Goal: Task Accomplishment & Management: Manage account settings

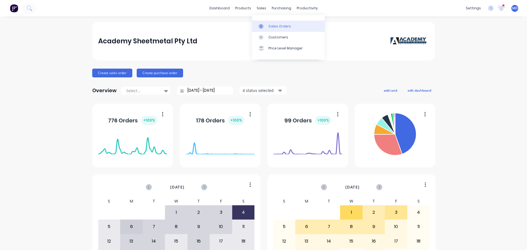
click at [267, 28] on link "Sales Orders" at bounding box center [288, 26] width 73 height 11
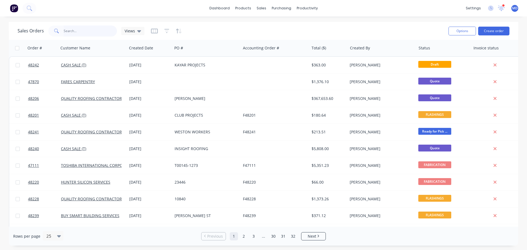
click at [72, 30] on input "text" at bounding box center [91, 31] width 54 height 11
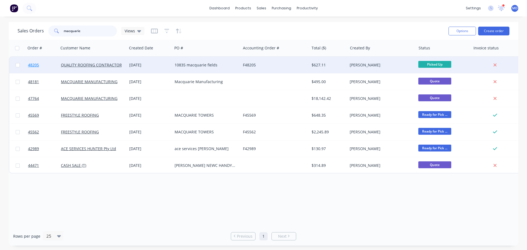
type input "macquarie"
click at [38, 64] on span "48205" at bounding box center [33, 64] width 11 height 5
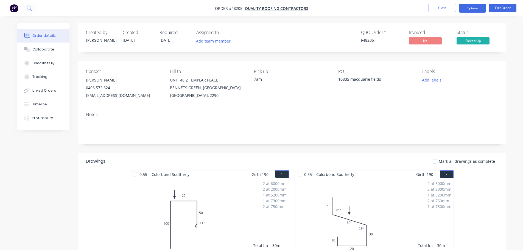
click at [469, 10] on button "Options" at bounding box center [472, 8] width 27 height 9
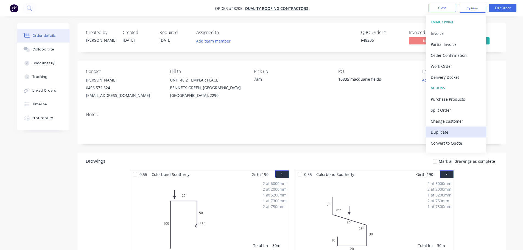
click at [443, 132] on div "Duplicate" at bounding box center [456, 132] width 51 height 8
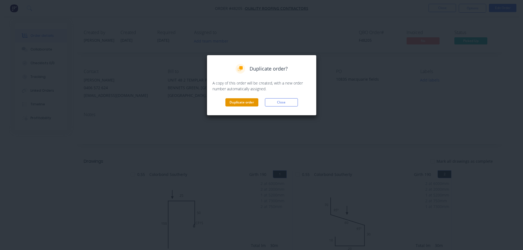
click at [255, 99] on button "Duplicate order" at bounding box center [241, 102] width 33 height 8
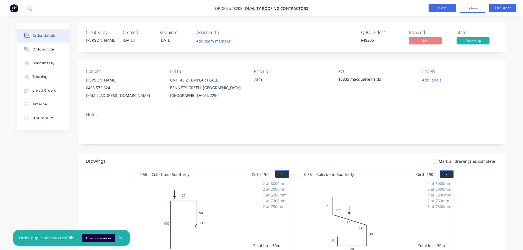
click at [434, 5] on button "Close" at bounding box center [442, 8] width 27 height 8
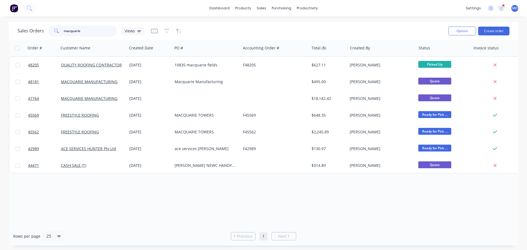
drag, startPoint x: 86, startPoint y: 30, endPoint x: 10, endPoint y: 27, distance: 76.6
click at [10, 27] on div "Sales Orders macquarie Views Options Create order" at bounding box center [264, 31] width 510 height 18
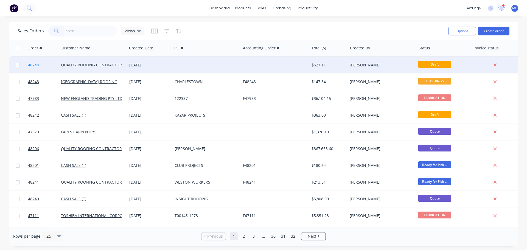
click at [37, 63] on span "48244" at bounding box center [33, 64] width 11 height 5
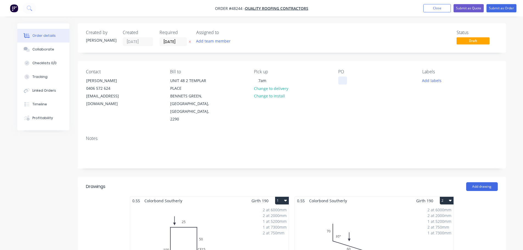
click at [338, 80] on div at bounding box center [342, 81] width 9 height 8
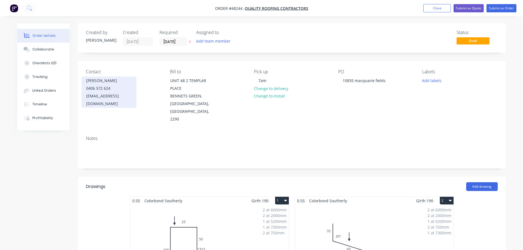
click at [101, 83] on div "[PERSON_NAME]" at bounding box center [109, 81] width 46 height 8
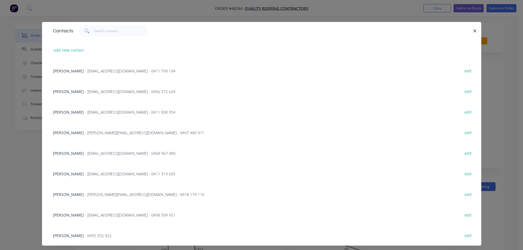
click at [85, 73] on span "- [EMAIL_ADDRESS][DOMAIN_NAME] - 0411 799 194" at bounding box center [130, 70] width 91 height 5
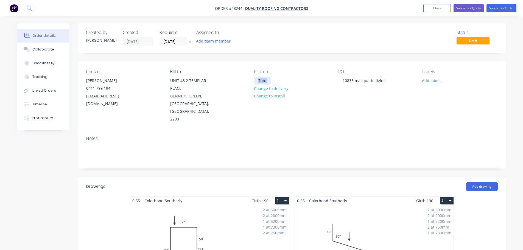
drag, startPoint x: 271, startPoint y: 80, endPoint x: 250, endPoint y: 80, distance: 20.9
click at [250, 80] on div "Contact [PERSON_NAME] [PHONE_NUMBER] [EMAIL_ADDRESS][DOMAIN_NAME] Bill to [STRE…" at bounding box center [292, 96] width 428 height 71
click at [271, 78] on div "Pick up 7am Change to delivery Change to install" at bounding box center [291, 96] width 75 height 54
click at [267, 79] on div "7am" at bounding box center [262, 81] width 17 height 8
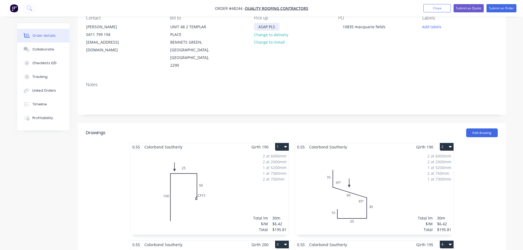
scroll to position [55, 0]
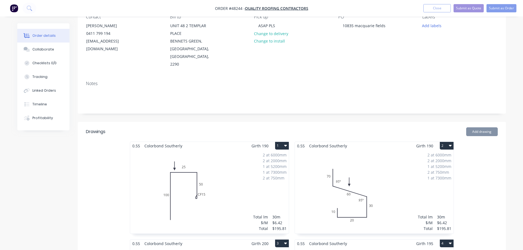
click at [444, 142] on button "2" at bounding box center [447, 146] width 14 height 8
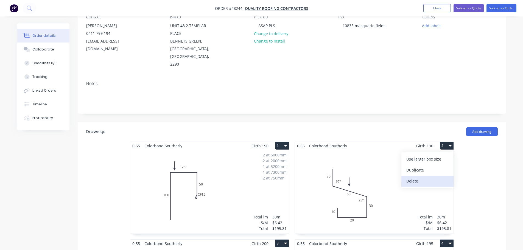
click at [422, 177] on div "Delete" at bounding box center [427, 181] width 42 height 8
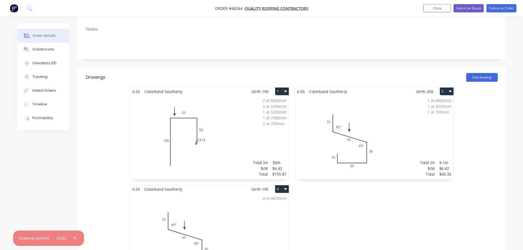
scroll to position [192, 0]
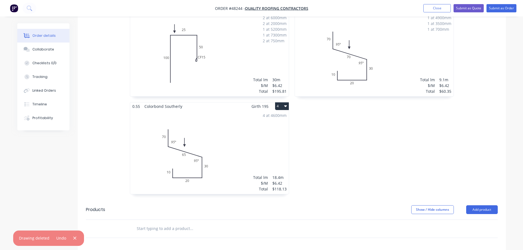
click at [280, 102] on button "4" at bounding box center [282, 106] width 14 height 8
click at [259, 138] on div "Delete" at bounding box center [263, 142] width 42 height 8
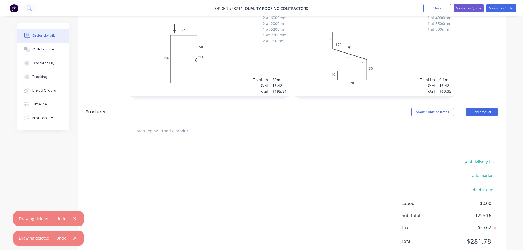
click at [381, 63] on div "1 at 4900mm 1 at 3500mm 1 at 700mm Total lm $/M Total 9.1m $6.42 $60.35" at bounding box center [374, 55] width 159 height 84
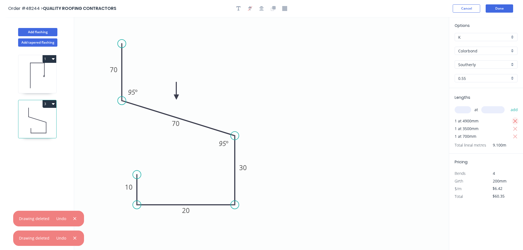
click at [515, 121] on icon "button" at bounding box center [515, 121] width 4 height 4
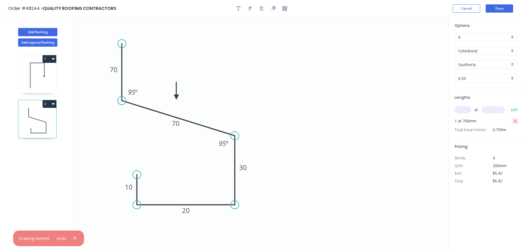
click at [516, 123] on icon "button" at bounding box center [515, 121] width 5 height 7
type input "$0.00"
click at [467, 112] on input "text" at bounding box center [463, 109] width 16 height 7
type input "1"
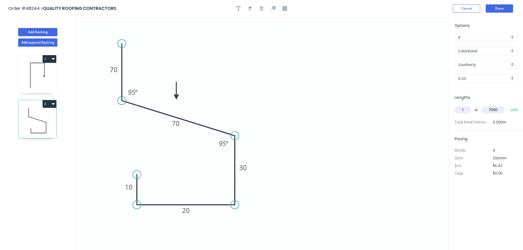
type input "7000"
click at [508, 105] on button "add" at bounding box center [514, 109] width 13 height 9
click at [28, 78] on icon at bounding box center [37, 75] width 38 height 35
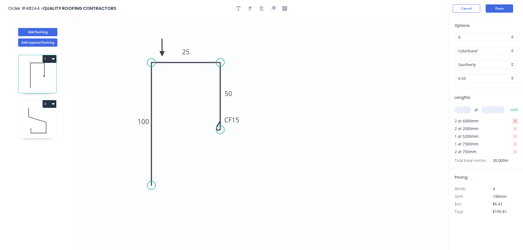
click at [514, 121] on icon "button" at bounding box center [515, 121] width 5 height 7
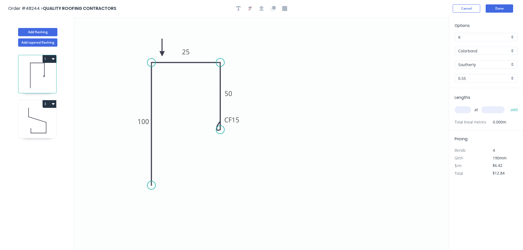
type input "$0.00"
click at [459, 110] on input "text" at bounding box center [463, 109] width 16 height 7
type input "1"
type input "4900"
click at [508, 105] on button "add" at bounding box center [514, 109] width 13 height 9
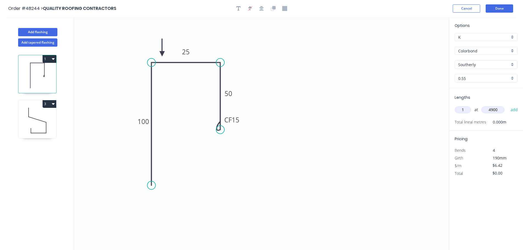
type input "$31.46"
type input "1"
type input "3500"
click at [508, 105] on button "add" at bounding box center [514, 109] width 13 height 9
type input "$53.93"
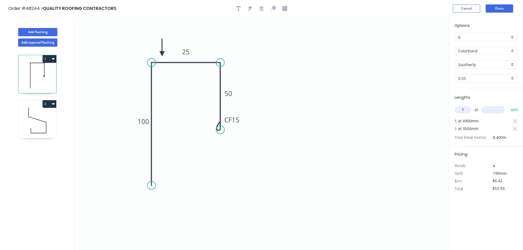
type input "1"
type input "7000"
click at [508, 105] on button "add" at bounding box center [514, 109] width 13 height 9
type input "$98.87"
type input "4"
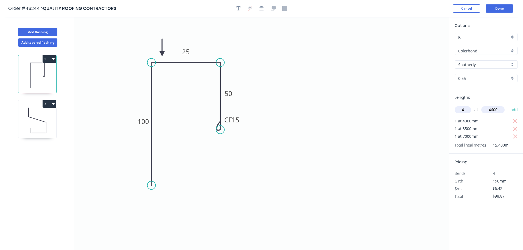
type input "4600"
click at [508, 105] on button "add" at bounding box center [514, 109] width 13 height 9
type input "$217.00"
click at [502, 7] on button "Done" at bounding box center [499, 8] width 27 height 8
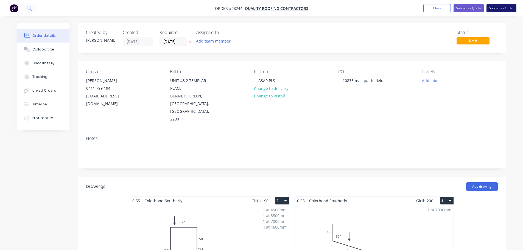
click at [497, 9] on button "Submit as Order" at bounding box center [501, 8] width 30 height 8
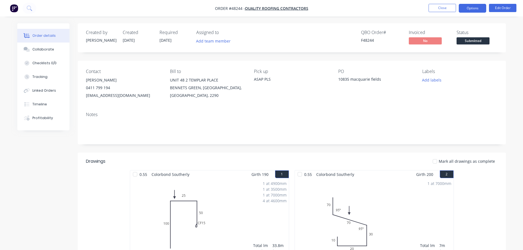
click at [470, 4] on button "Options" at bounding box center [472, 8] width 27 height 9
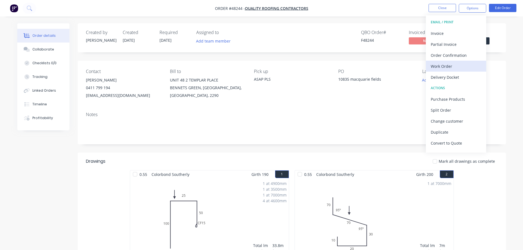
click at [448, 67] on div "Work Order" at bounding box center [456, 66] width 51 height 8
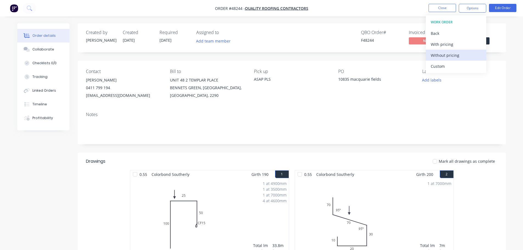
click at [453, 57] on div "Without pricing" at bounding box center [456, 55] width 51 height 8
click at [503, 33] on div "Created by [PERSON_NAME] Created [DATE] Required [DATE] Assigned to Add team me…" at bounding box center [292, 37] width 428 height 29
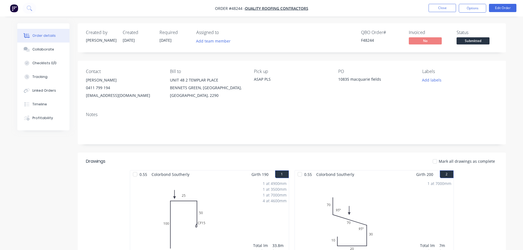
click at [486, 40] on span "Submitted" at bounding box center [473, 40] width 33 height 7
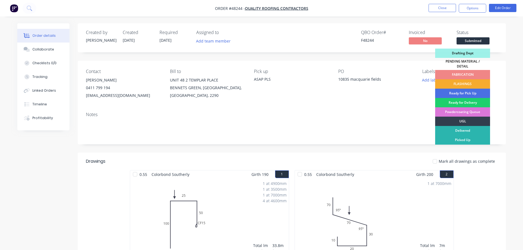
click at [466, 81] on div "FLASHINGS" at bounding box center [462, 83] width 55 height 9
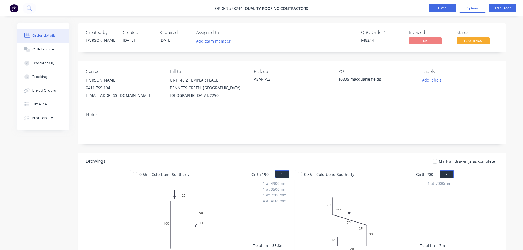
click at [441, 10] on button "Close" at bounding box center [442, 8] width 27 height 8
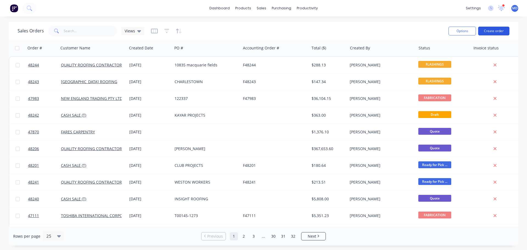
click at [493, 33] on button "Create order" at bounding box center [493, 31] width 31 height 9
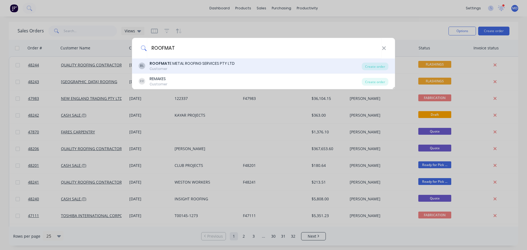
type input "ROOFMAT"
click at [183, 69] on div "Customer" at bounding box center [192, 68] width 85 height 5
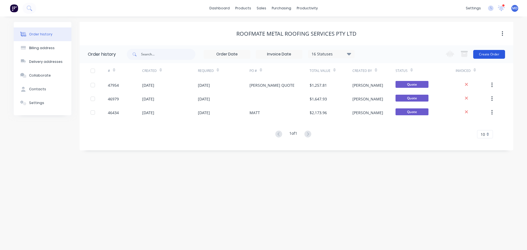
click at [488, 56] on button "Create Order" at bounding box center [489, 54] width 32 height 9
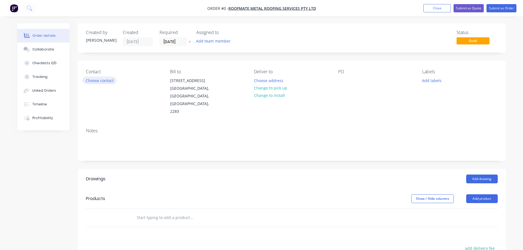
click at [102, 80] on button "Choose contact" at bounding box center [100, 80] width 34 height 7
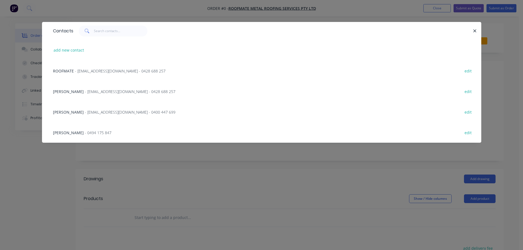
click at [85, 93] on span "- [EMAIL_ADDRESS][DOMAIN_NAME] - 0428 688 257" at bounding box center [130, 91] width 91 height 5
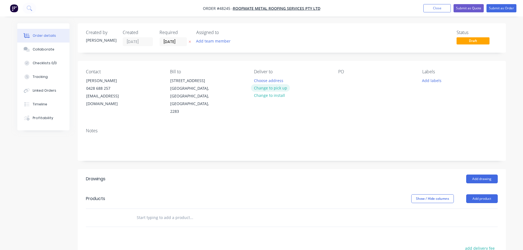
click at [262, 88] on button "Change to pick up" at bounding box center [270, 87] width 39 height 7
click at [341, 81] on div at bounding box center [342, 81] width 9 height 8
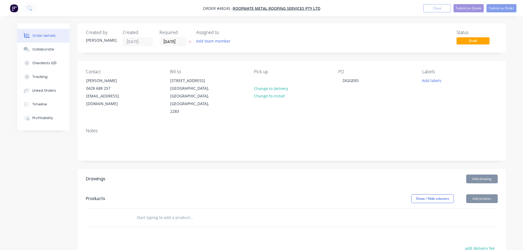
click at [485, 169] on header "Drawings Add drawing" at bounding box center [292, 179] width 428 height 20
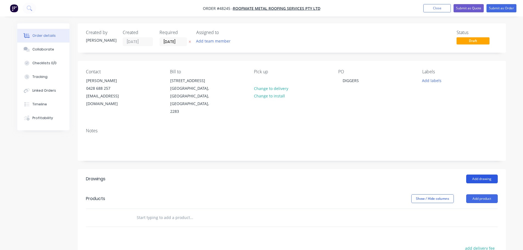
click at [483, 175] on button "Add drawing" at bounding box center [482, 179] width 32 height 9
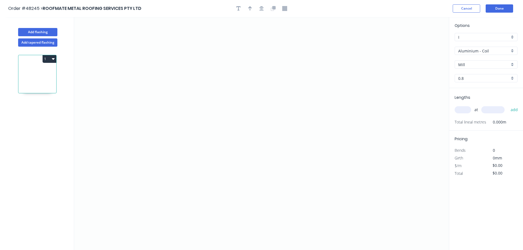
click at [472, 49] on input "Aluminium - Coil" at bounding box center [483, 51] width 51 height 6
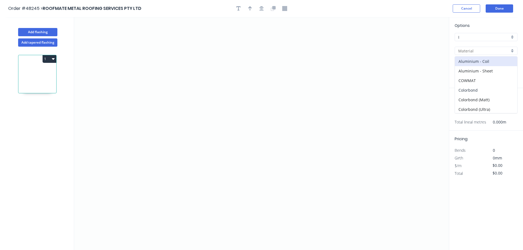
click at [465, 90] on div "Colorbond" at bounding box center [486, 90] width 62 height 10
type input "Colorbond"
type input "Basalt"
type input "0.55"
click at [462, 67] on input "Basalt" at bounding box center [483, 65] width 51 height 6
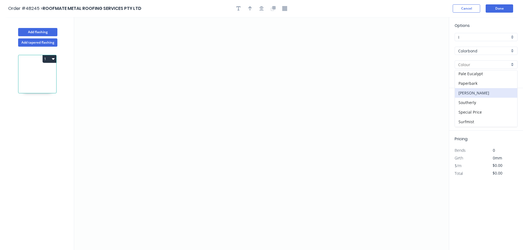
scroll to position [165, 0]
click at [466, 111] on div "Surfmist" at bounding box center [486, 112] width 62 height 10
type input "Surfmist"
click at [169, 182] on icon "0" at bounding box center [261, 133] width 375 height 233
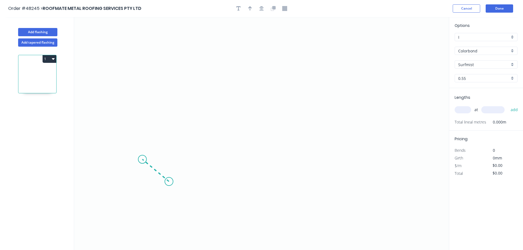
click at [142, 159] on icon "0" at bounding box center [261, 133] width 375 height 233
click at [142, 77] on icon at bounding box center [142, 118] width 0 height 82
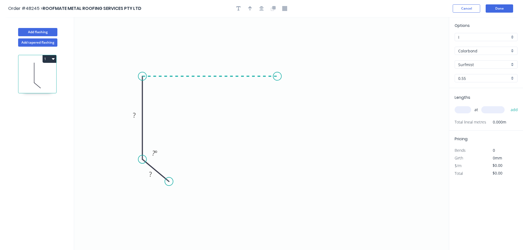
click at [277, 77] on icon "0 ? ? ? º" at bounding box center [261, 133] width 375 height 233
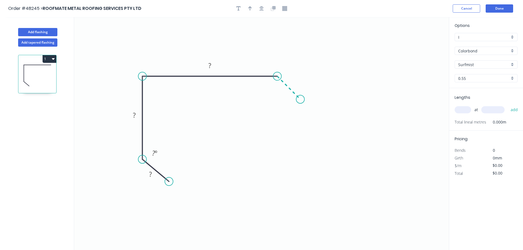
click at [300, 103] on icon "0 ? ? ? ? º" at bounding box center [261, 133] width 375 height 233
drag, startPoint x: 141, startPoint y: 159, endPoint x: 141, endPoint y: 167, distance: 8.2
click at [141, 167] on circle at bounding box center [142, 167] width 8 height 8
drag, startPoint x: 168, startPoint y: 183, endPoint x: 165, endPoint y: 193, distance: 9.7
click at [165, 193] on circle at bounding box center [165, 190] width 8 height 8
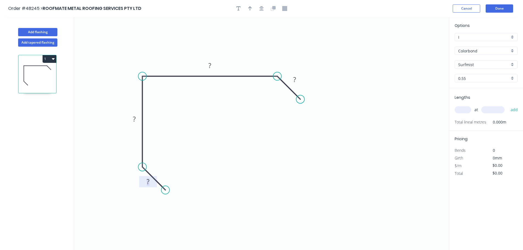
click at [148, 183] on tspan "?" at bounding box center [148, 181] width 3 height 9
click at [252, 8] on button "button" at bounding box center [250, 8] width 8 height 8
type input "$9.85"
drag, startPoint x: 421, startPoint y: 44, endPoint x: 238, endPoint y: 63, distance: 184.1
click at [238, 63] on icon at bounding box center [238, 56] width 5 height 18
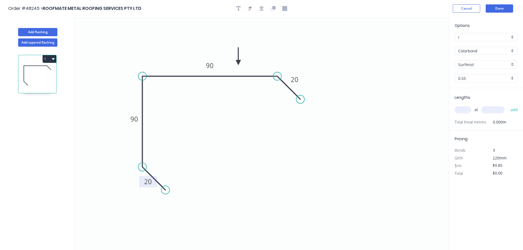
click at [462, 111] on input "text" at bounding box center [463, 109] width 16 height 7
type input "2"
type input "2000"
click at [508, 105] on button "add" at bounding box center [514, 109] width 13 height 9
type input "$39.40"
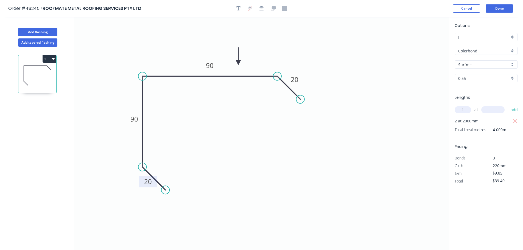
type input "1"
type input "1200"
click at [508, 105] on button "add" at bounding box center [514, 109] width 13 height 9
type input "$51.22"
click at [502, 5] on button "Done" at bounding box center [499, 8] width 27 height 8
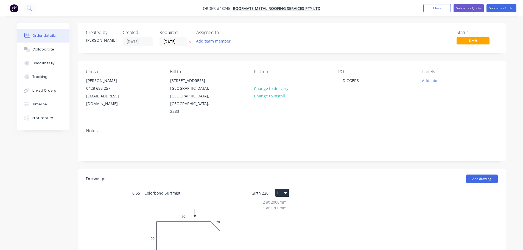
scroll to position [110, 0]
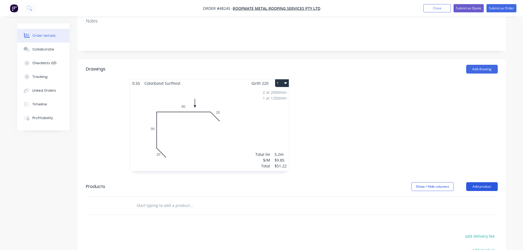
click at [477, 182] on button "Add product" at bounding box center [482, 186] width 32 height 9
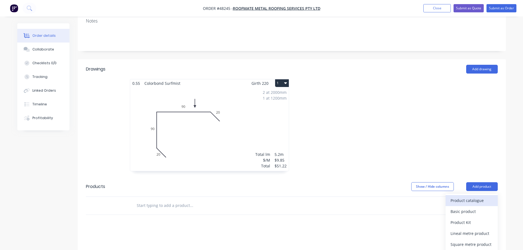
drag, startPoint x: 472, startPoint y: 177, endPoint x: 467, endPoint y: 184, distance: 8.5
click at [467, 197] on div "Product catalogue" at bounding box center [471, 201] width 42 height 8
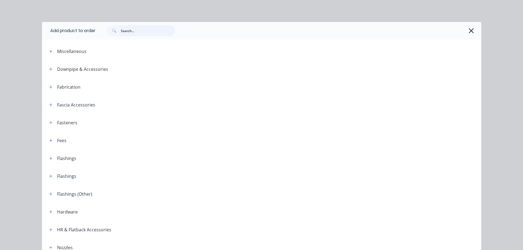
click at [130, 33] on input "text" at bounding box center [148, 30] width 54 height 11
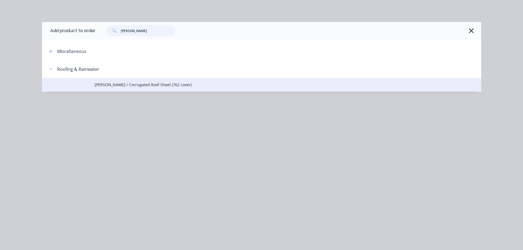
type input "[PERSON_NAME]"
click at [110, 83] on span "[PERSON_NAME] / Corrugated Roof Sheet (762 cover)" at bounding box center [249, 85] width 309 height 6
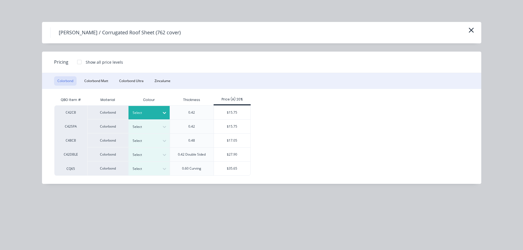
click at [149, 113] on div at bounding box center [145, 113] width 25 height 6
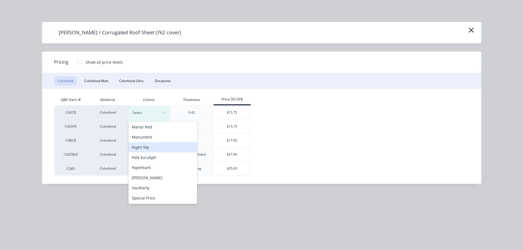
scroll to position [165, 0]
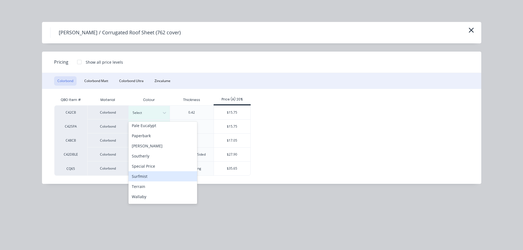
click at [147, 177] on div "Surfmist" at bounding box center [162, 176] width 69 height 10
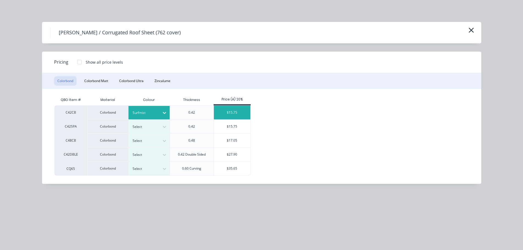
click at [225, 114] on div "$15.75" at bounding box center [232, 113] width 37 height 14
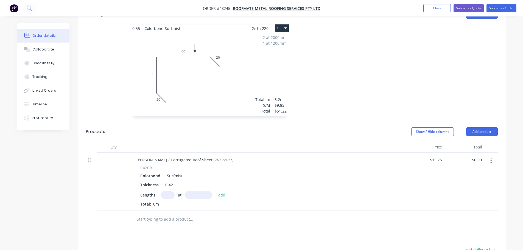
click at [165, 191] on input "text" at bounding box center [168, 195] width 14 height 8
type input "1"
type input "7200"
click at [216, 191] on button "add" at bounding box center [222, 194] width 13 height 7
type input "$113.40"
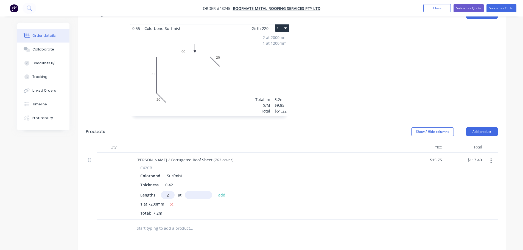
type input "2"
type input "7000"
click at [216, 191] on button "add" at bounding box center [222, 194] width 13 height 7
type input "$333.90"
click at [506, 9] on button "Submit as Order" at bounding box center [501, 8] width 30 height 8
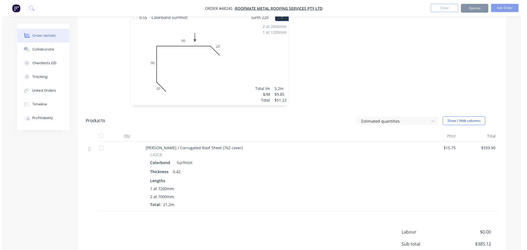
scroll to position [0, 0]
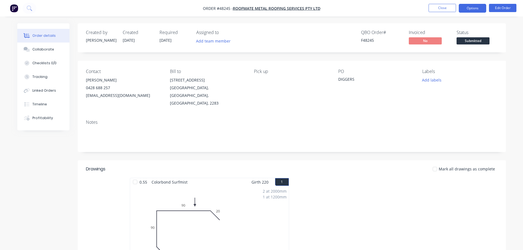
click at [470, 10] on button "Options" at bounding box center [472, 8] width 27 height 9
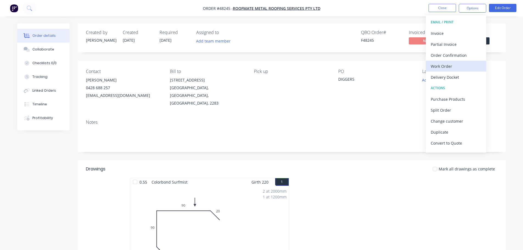
click at [448, 66] on div "Work Order" at bounding box center [456, 66] width 51 height 8
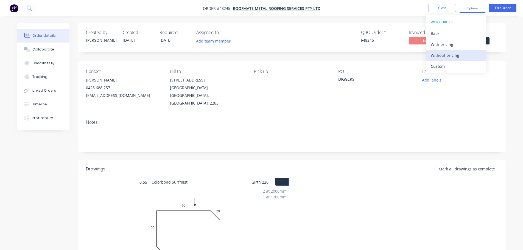
click at [449, 58] on div "Without pricing" at bounding box center [456, 55] width 51 height 8
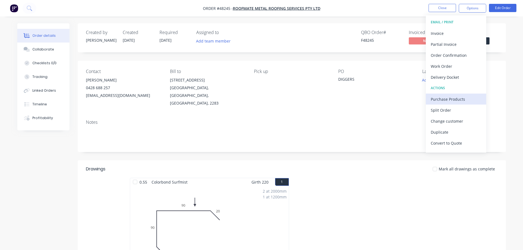
click at [445, 102] on div "Purchase Products" at bounding box center [456, 99] width 51 height 8
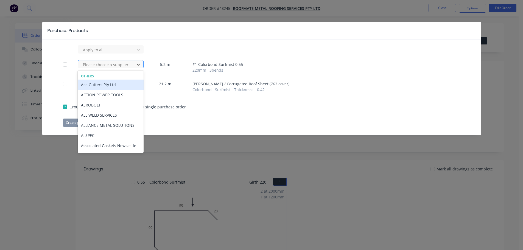
click at [108, 65] on div at bounding box center [106, 64] width 49 height 7
click at [209, 54] on div "Apply to all 77 results available. Use Up and Down to choose options, press Ent…" at bounding box center [261, 86] width 439 height 82
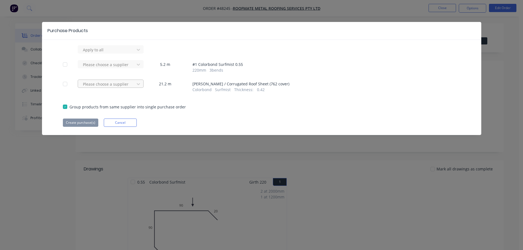
click at [110, 83] on div at bounding box center [106, 84] width 49 height 7
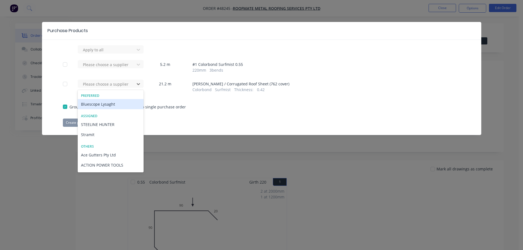
click at [97, 103] on div "Bluescope Lysaght" at bounding box center [111, 104] width 66 height 10
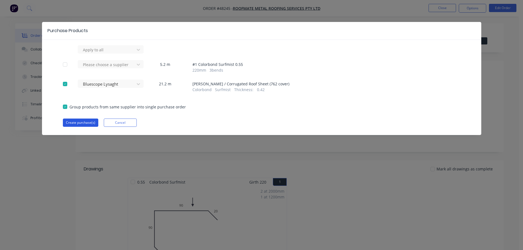
click at [87, 121] on button "Create purchase(s)" at bounding box center [80, 123] width 35 height 8
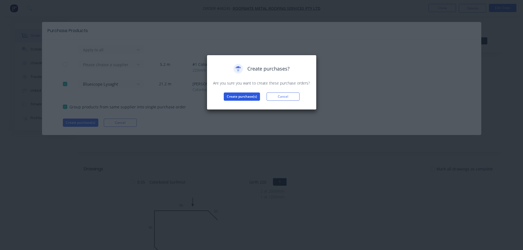
click at [231, 96] on button "Create purchase(s)" at bounding box center [242, 97] width 36 height 8
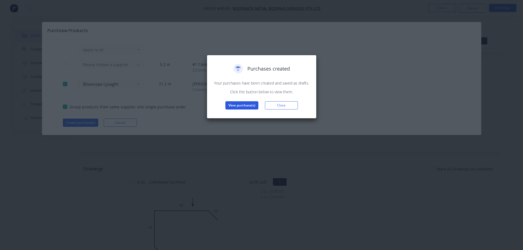
click at [243, 105] on button "View purchase(s)" at bounding box center [241, 105] width 33 height 8
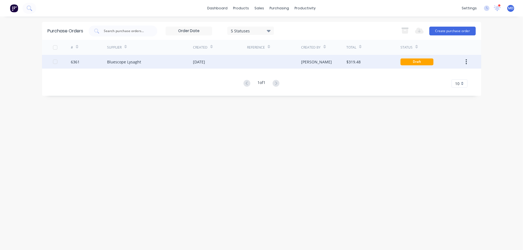
click at [75, 57] on div "6361" at bounding box center [89, 62] width 36 height 14
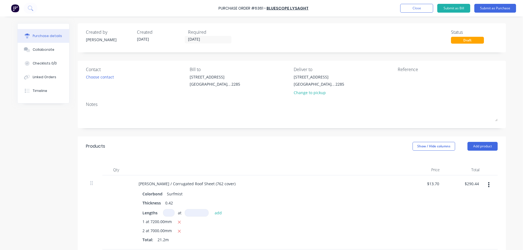
click at [97, 73] on div "Contact Choose contact" at bounding box center [136, 82] width 100 height 32
click at [98, 76] on div "Choose contact" at bounding box center [100, 77] width 28 height 6
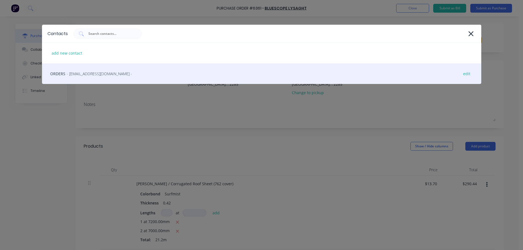
click at [64, 76] on div "ORDERS - [EMAIL_ADDRESS][DOMAIN_NAME] - edit" at bounding box center [261, 73] width 439 height 21
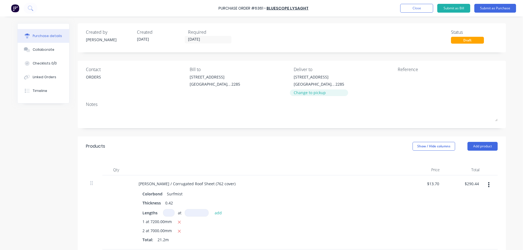
click at [305, 93] on div "Change to pickup" at bounding box center [319, 93] width 51 height 6
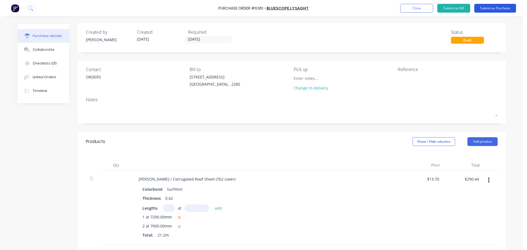
click at [485, 9] on button "Submit as Purchase" at bounding box center [495, 8] width 42 height 9
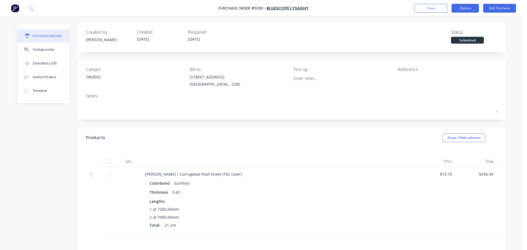
click at [472, 11] on button "Options" at bounding box center [465, 8] width 27 height 9
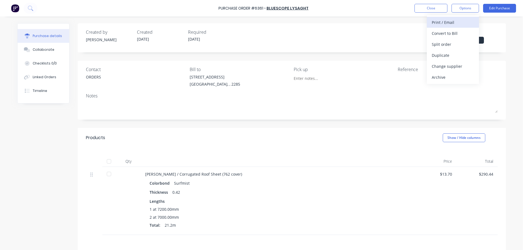
click at [456, 23] on div "Print / Email" at bounding box center [453, 22] width 42 height 8
click at [447, 44] on div "Without pricing" at bounding box center [453, 44] width 42 height 8
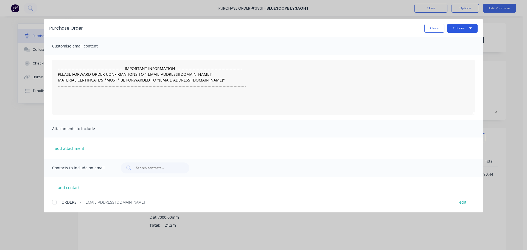
click at [461, 30] on button "Options" at bounding box center [462, 28] width 30 height 9
click at [449, 51] on div "Print" at bounding box center [451, 53] width 42 height 8
click at [434, 29] on button "Close" at bounding box center [434, 28] width 20 height 9
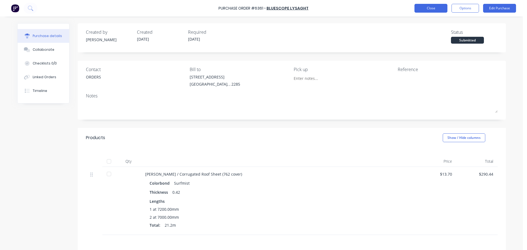
click at [434, 9] on button "Close" at bounding box center [431, 8] width 33 height 9
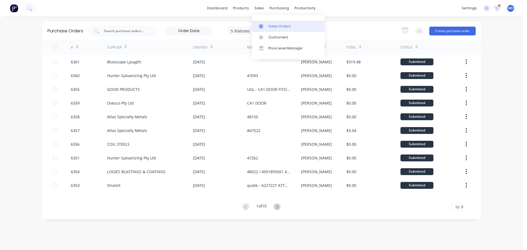
click at [269, 26] on div "Sales Orders" at bounding box center [279, 26] width 23 height 5
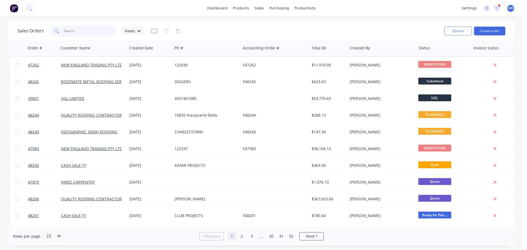
click at [78, 28] on input "text" at bounding box center [91, 31] width 54 height 11
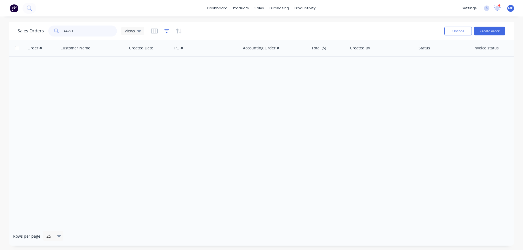
type input "44291"
click at [167, 33] on icon "button" at bounding box center [166, 30] width 5 height 5
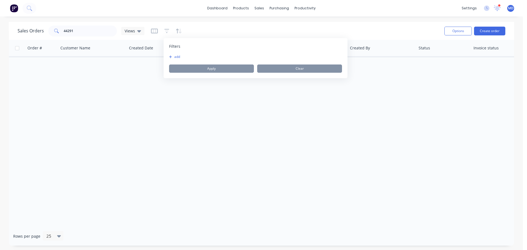
click at [170, 57] on icon "button" at bounding box center [170, 56] width 3 height 3
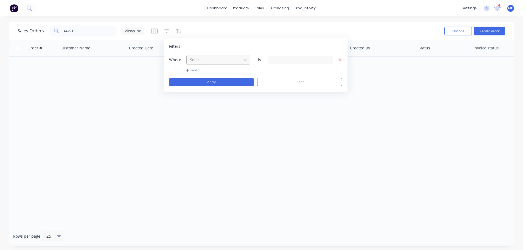
click at [190, 60] on input "text" at bounding box center [189, 60] width 1 height 6
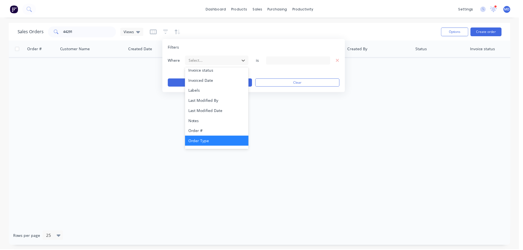
scroll to position [133, 0]
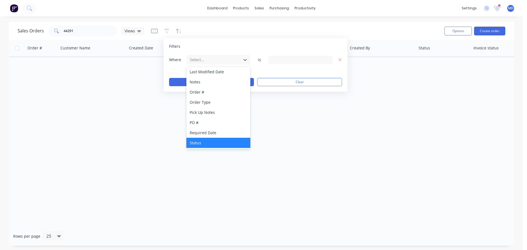
click at [197, 139] on div "Status" at bounding box center [218, 143] width 64 height 10
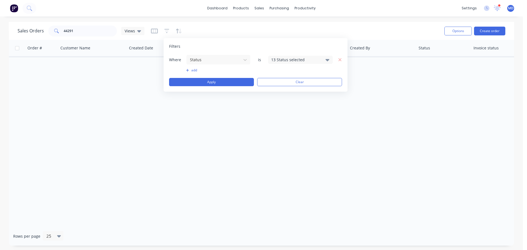
click at [289, 58] on div "13 Status selected" at bounding box center [296, 60] width 50 height 6
click at [276, 89] on div at bounding box center [277, 90] width 11 height 11
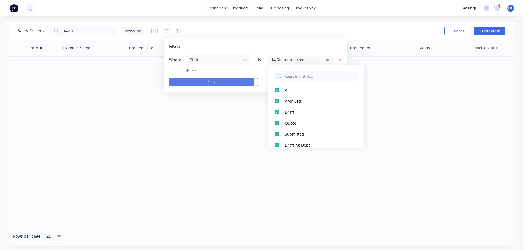
click at [223, 79] on button "Apply" at bounding box center [211, 82] width 85 height 8
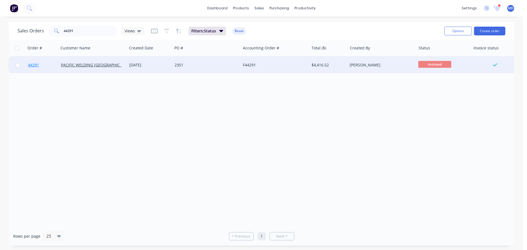
click at [35, 65] on span "44291" at bounding box center [33, 64] width 11 height 5
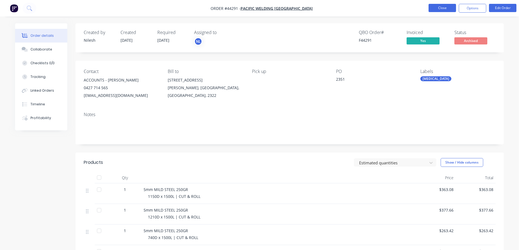
click at [443, 6] on button "Close" at bounding box center [442, 8] width 27 height 8
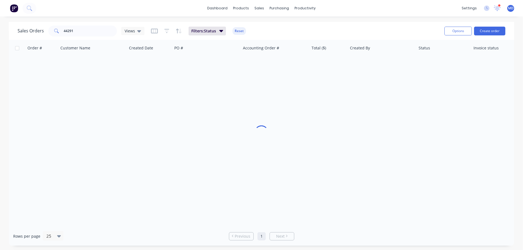
click at [81, 38] on div "Sales Orders 44291 Views Filters: Status Reset Options Create order" at bounding box center [261, 31] width 505 height 18
click at [78, 32] on input "44291" at bounding box center [91, 31] width 54 height 11
type input "4"
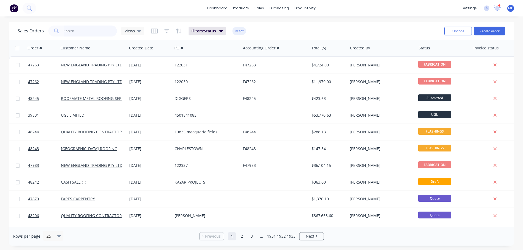
click at [76, 32] on input "text" at bounding box center [91, 31] width 54 height 11
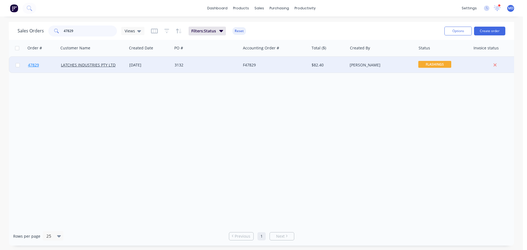
type input "47829"
click at [39, 64] on link "47829" at bounding box center [44, 65] width 33 height 16
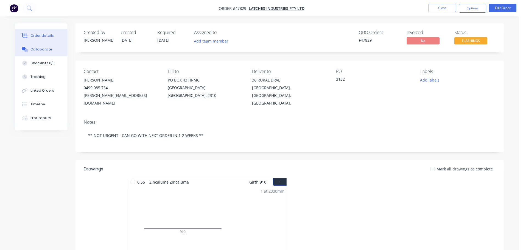
click at [30, 52] on button "Collaborate" at bounding box center [41, 50] width 52 height 14
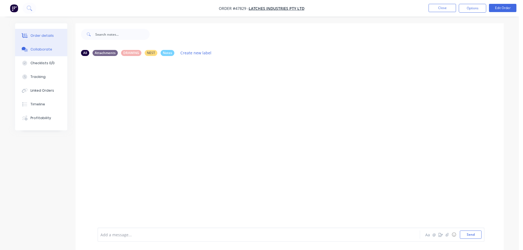
click at [37, 33] on button "Order details" at bounding box center [41, 36] width 52 height 14
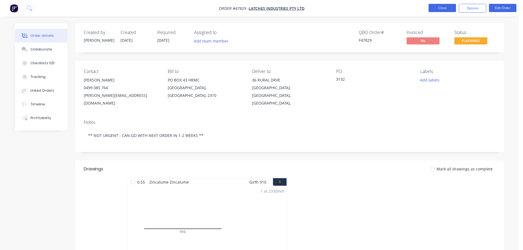
click at [447, 5] on button "Close" at bounding box center [442, 8] width 27 height 8
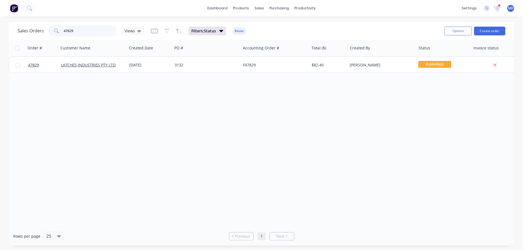
click at [83, 33] on input "47829" at bounding box center [91, 31] width 54 height 11
type input "4"
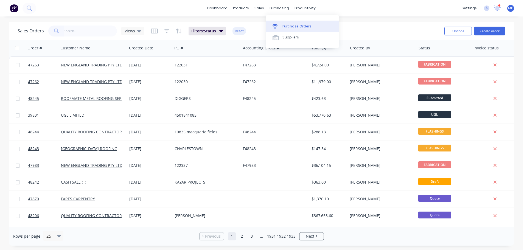
click at [284, 24] on div "Purchase Orders" at bounding box center [296, 26] width 29 height 5
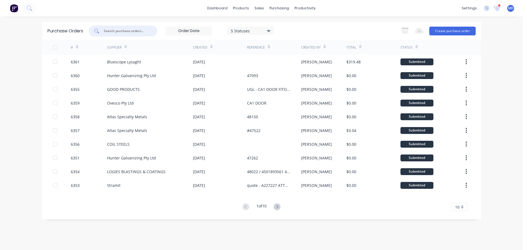
click at [118, 32] on input "text" at bounding box center [126, 30] width 46 height 5
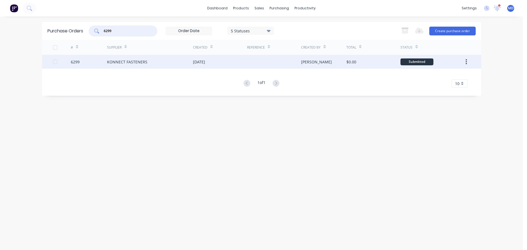
type input "6299"
click at [69, 63] on div at bounding box center [62, 62] width 18 height 14
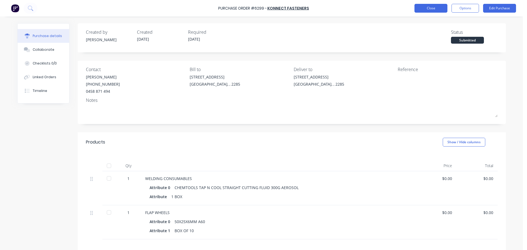
click at [431, 5] on button "Close" at bounding box center [431, 8] width 33 height 9
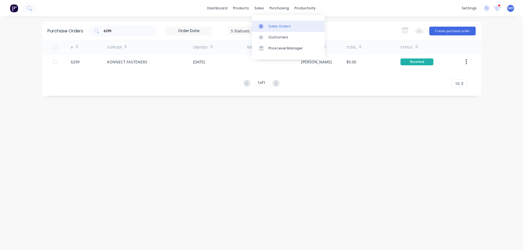
click at [263, 29] on icon at bounding box center [261, 26] width 5 height 5
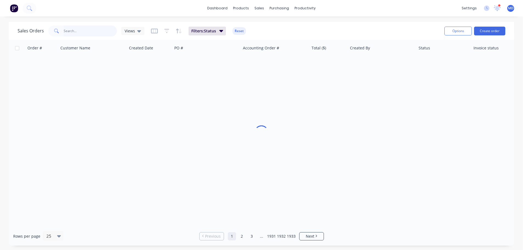
click at [94, 29] on input "text" at bounding box center [91, 31] width 54 height 11
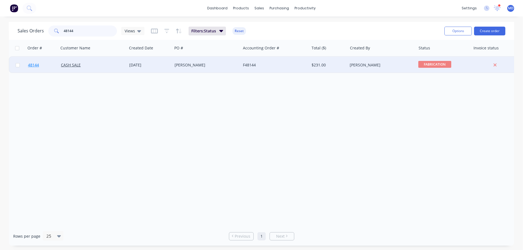
type input "48144"
click at [37, 65] on span "48144" at bounding box center [33, 64] width 11 height 5
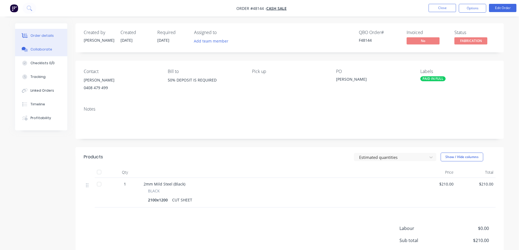
click at [39, 52] on button "Collaborate" at bounding box center [41, 50] width 52 height 14
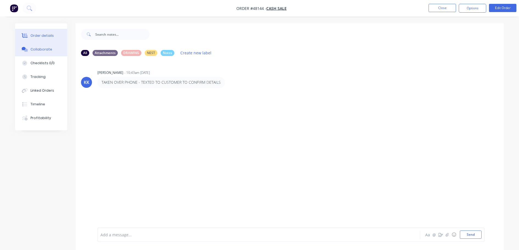
click at [50, 37] on div "Order details" at bounding box center [41, 35] width 23 height 5
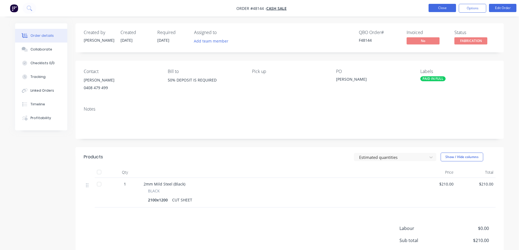
click at [443, 9] on button "Close" at bounding box center [442, 8] width 27 height 8
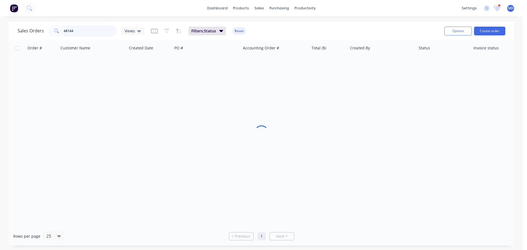
click at [76, 33] on input "48144" at bounding box center [91, 31] width 54 height 11
type input "4"
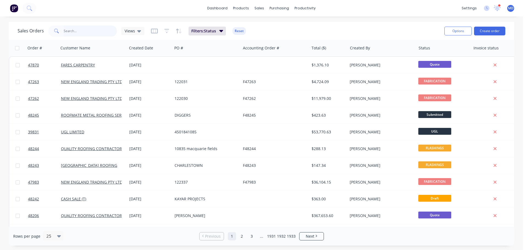
click at [74, 32] on input "text" at bounding box center [91, 31] width 54 height 11
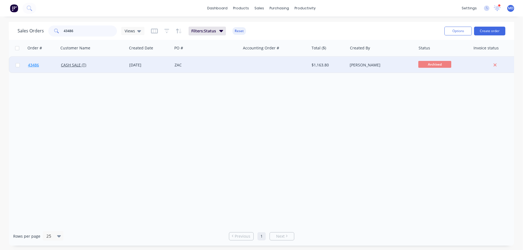
type input "43486"
click at [36, 65] on span "43486" at bounding box center [33, 64] width 11 height 5
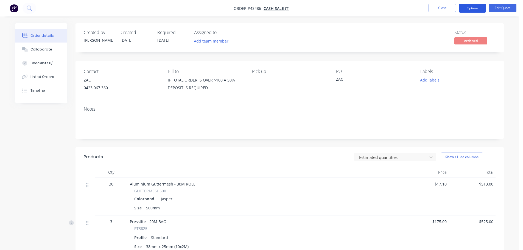
click at [473, 7] on button "Options" at bounding box center [472, 8] width 27 height 9
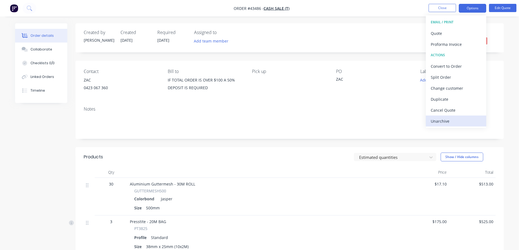
click at [443, 122] on div "Unarchive" at bounding box center [456, 121] width 51 height 8
click at [388, 105] on div "Notes" at bounding box center [289, 120] width 428 height 37
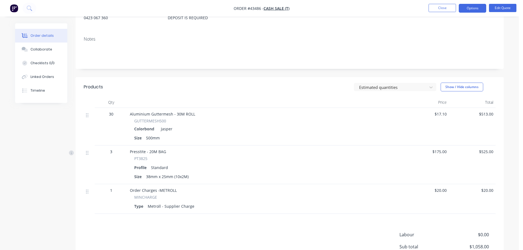
scroll to position [82, 0]
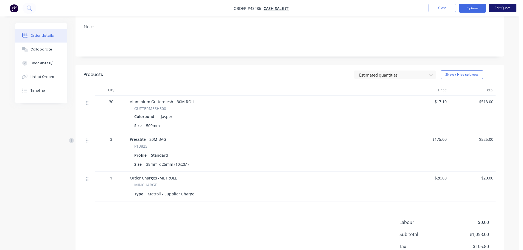
click at [507, 10] on button "Edit Quote" at bounding box center [502, 8] width 27 height 8
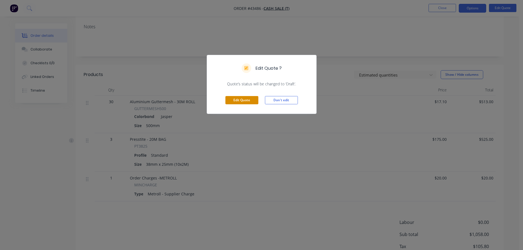
click at [242, 100] on button "Edit Quote" at bounding box center [241, 100] width 33 height 8
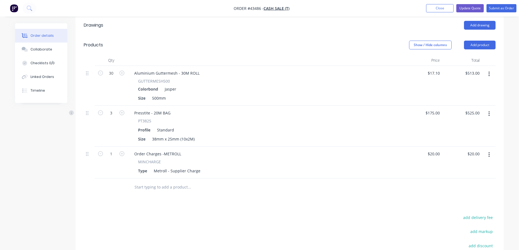
scroll to position [212, 0]
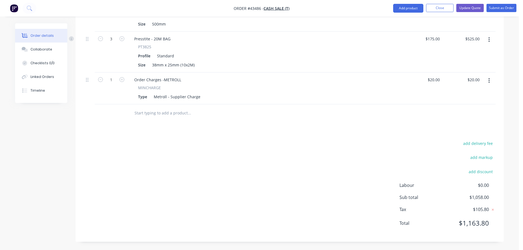
click at [489, 79] on icon "button" at bounding box center [488, 81] width 1 height 6
click at [457, 94] on div "Edit" at bounding box center [469, 95] width 42 height 8
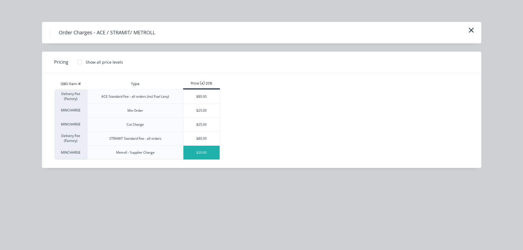
click at [204, 154] on div "$20.00" at bounding box center [201, 153] width 37 height 14
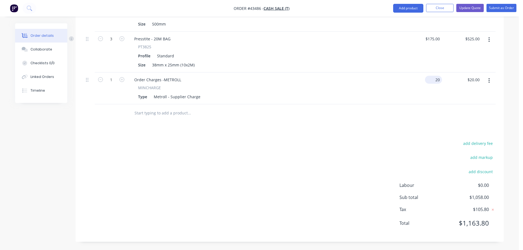
click at [433, 81] on div "20 $20.00" at bounding box center [433, 80] width 17 height 8
type input "$40.00"
click at [338, 92] on div "MINCHARGE Type Metroll - Supplier Charge" at bounding box center [265, 93] width 270 height 16
click at [469, 6] on button "Update Quote" at bounding box center [469, 8] width 27 height 8
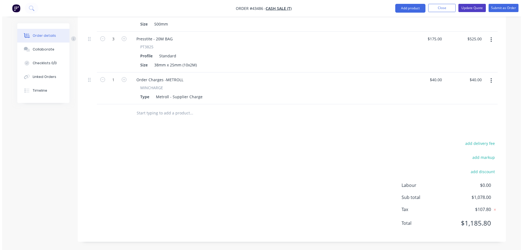
scroll to position [0, 0]
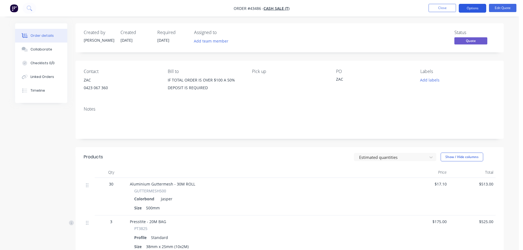
click at [477, 7] on button "Options" at bounding box center [472, 8] width 27 height 9
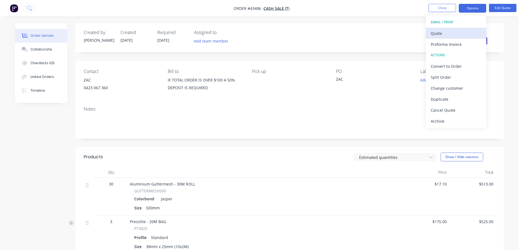
click at [453, 35] on div "Quote" at bounding box center [456, 33] width 51 height 8
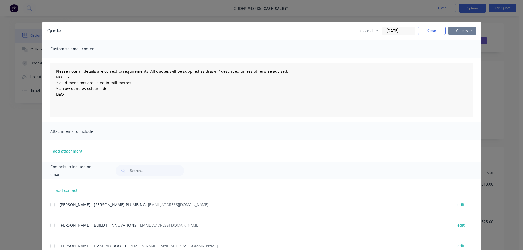
click at [467, 29] on button "Options" at bounding box center [461, 31] width 27 height 8
click at [458, 48] on button "Print" at bounding box center [465, 49] width 35 height 9
click at [428, 35] on div "Quote Quote date [DATE] Close Options Preview Print Email" at bounding box center [261, 31] width 439 height 18
click at [431, 31] on button "Close" at bounding box center [431, 31] width 27 height 8
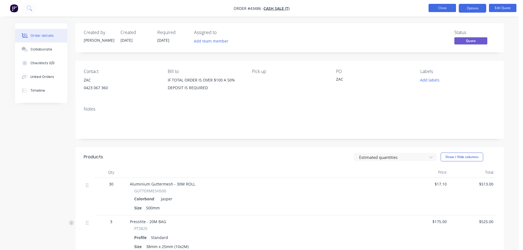
click at [444, 10] on button "Close" at bounding box center [442, 8] width 27 height 8
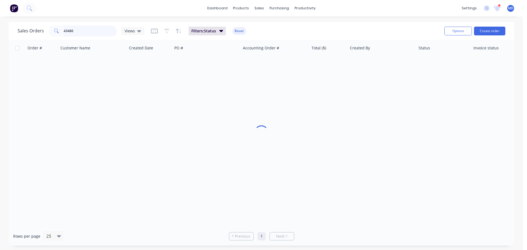
click at [98, 30] on input "43486" at bounding box center [91, 31] width 54 height 11
type input "4"
